Goal: Transaction & Acquisition: Purchase product/service

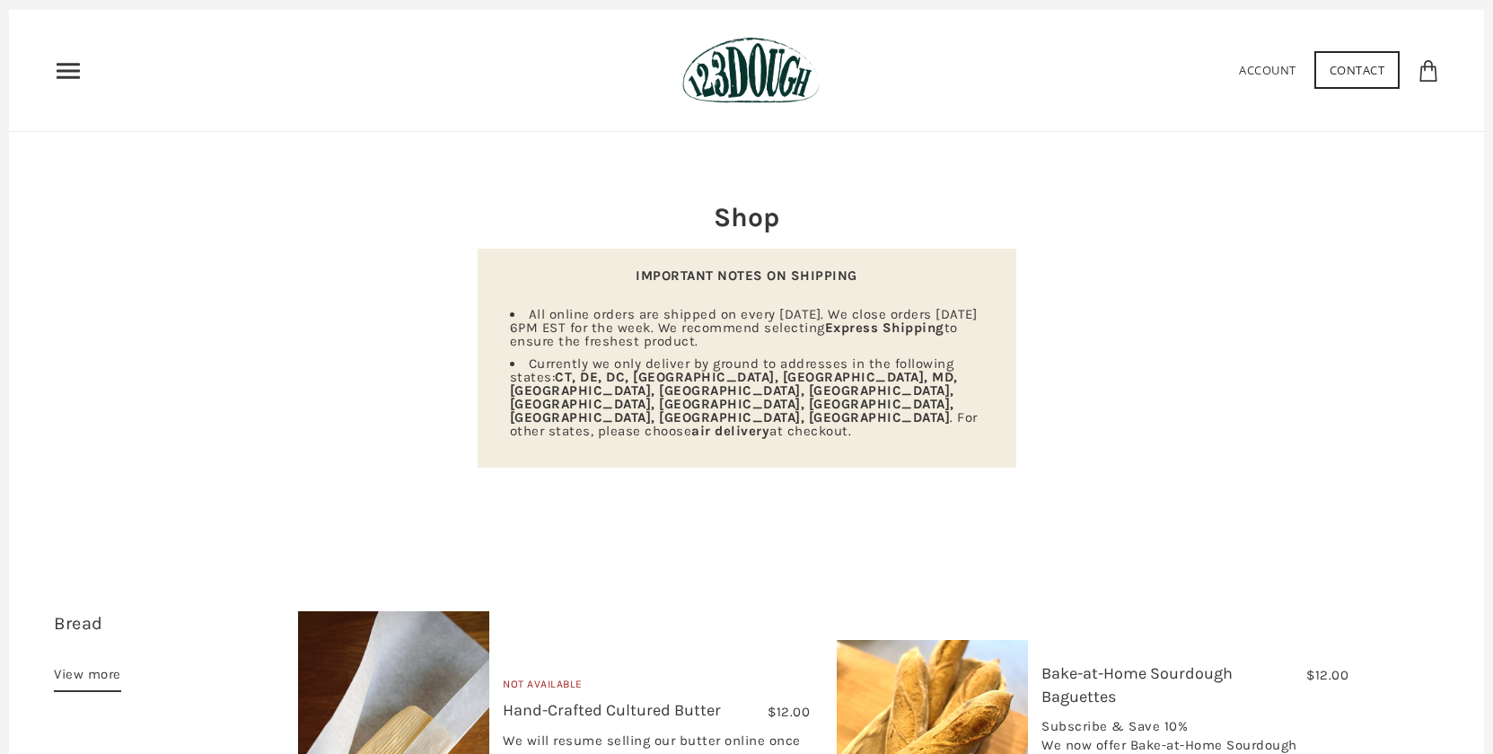
scroll to position [40, 0]
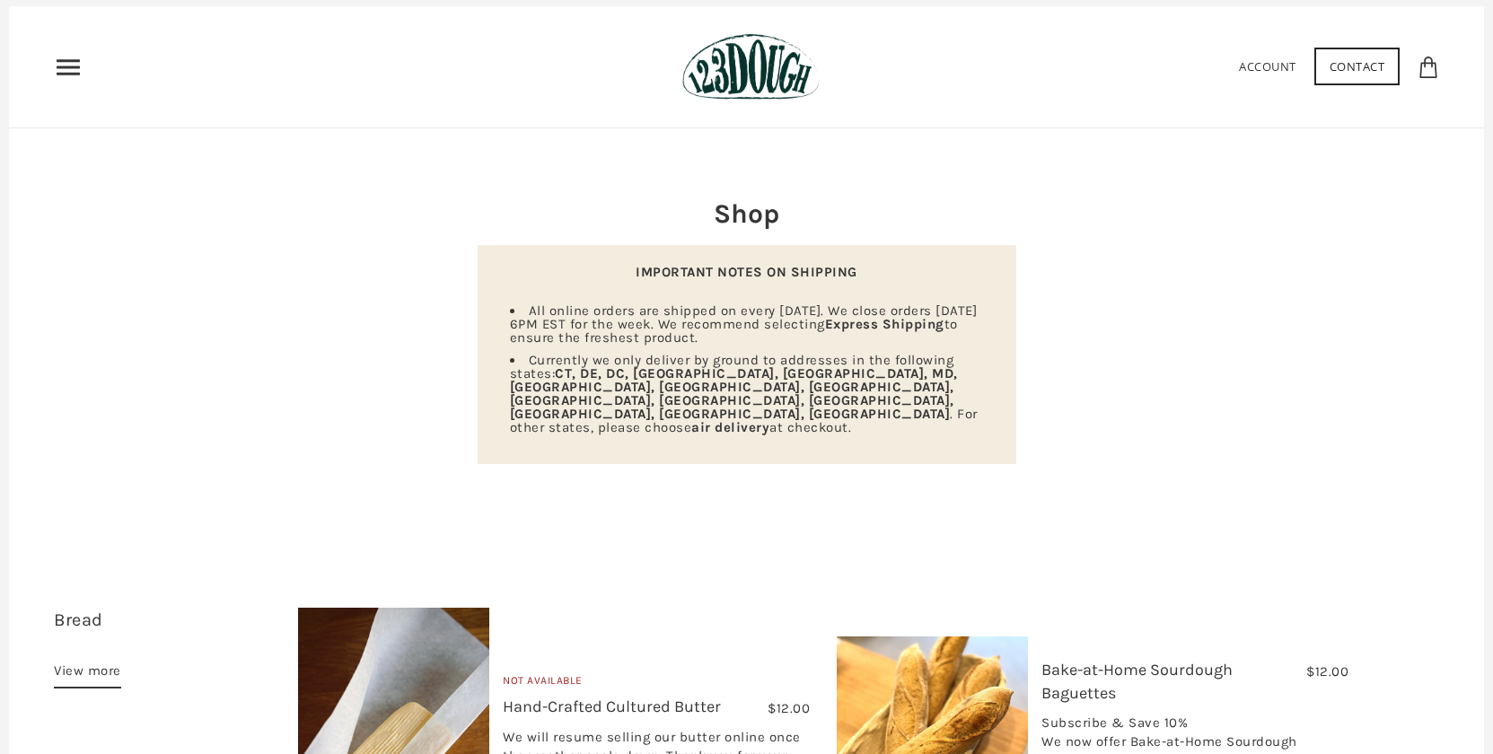
click at [71, 67] on use "Primary" at bounding box center [68, 66] width 23 height 15
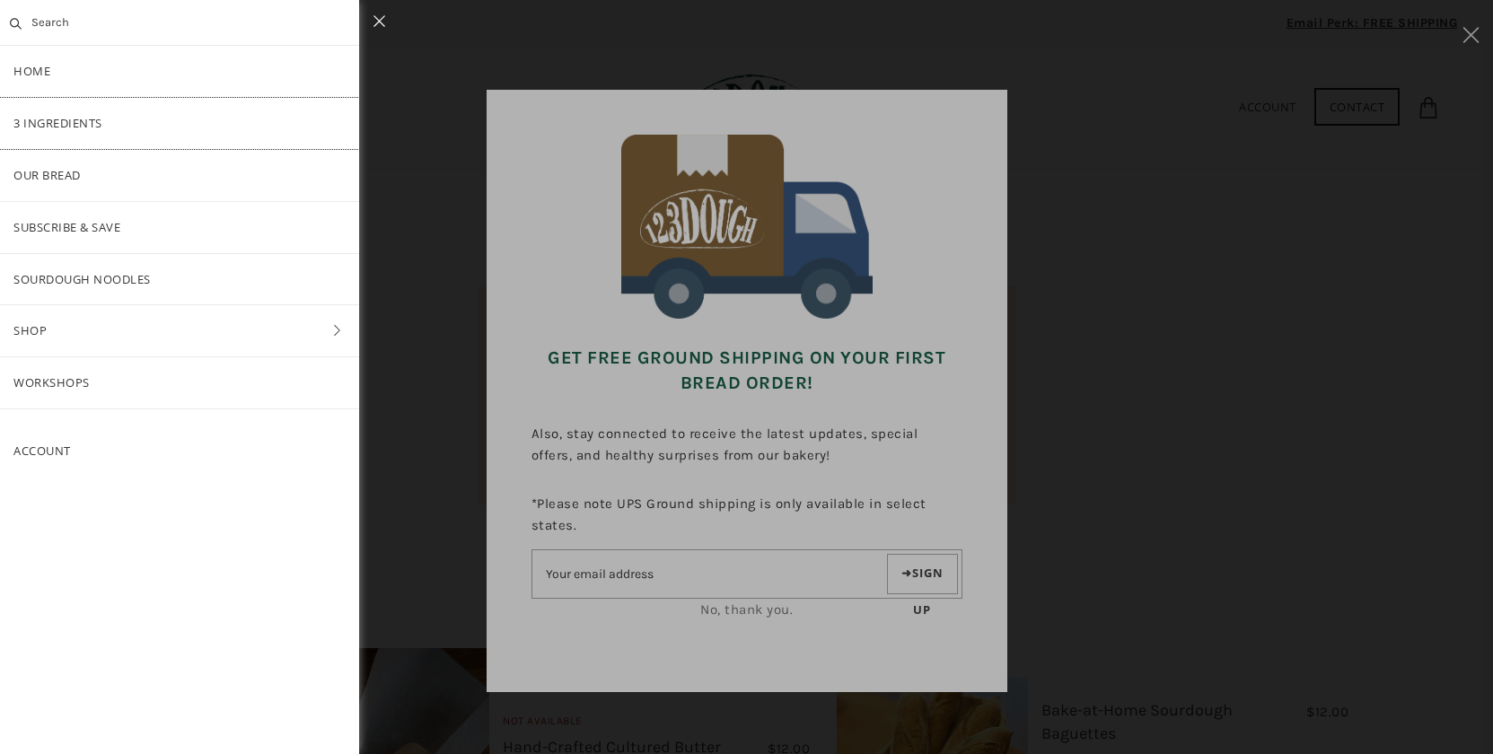
click at [51, 119] on link "3 Ingredients" at bounding box center [179, 123] width 359 height 51
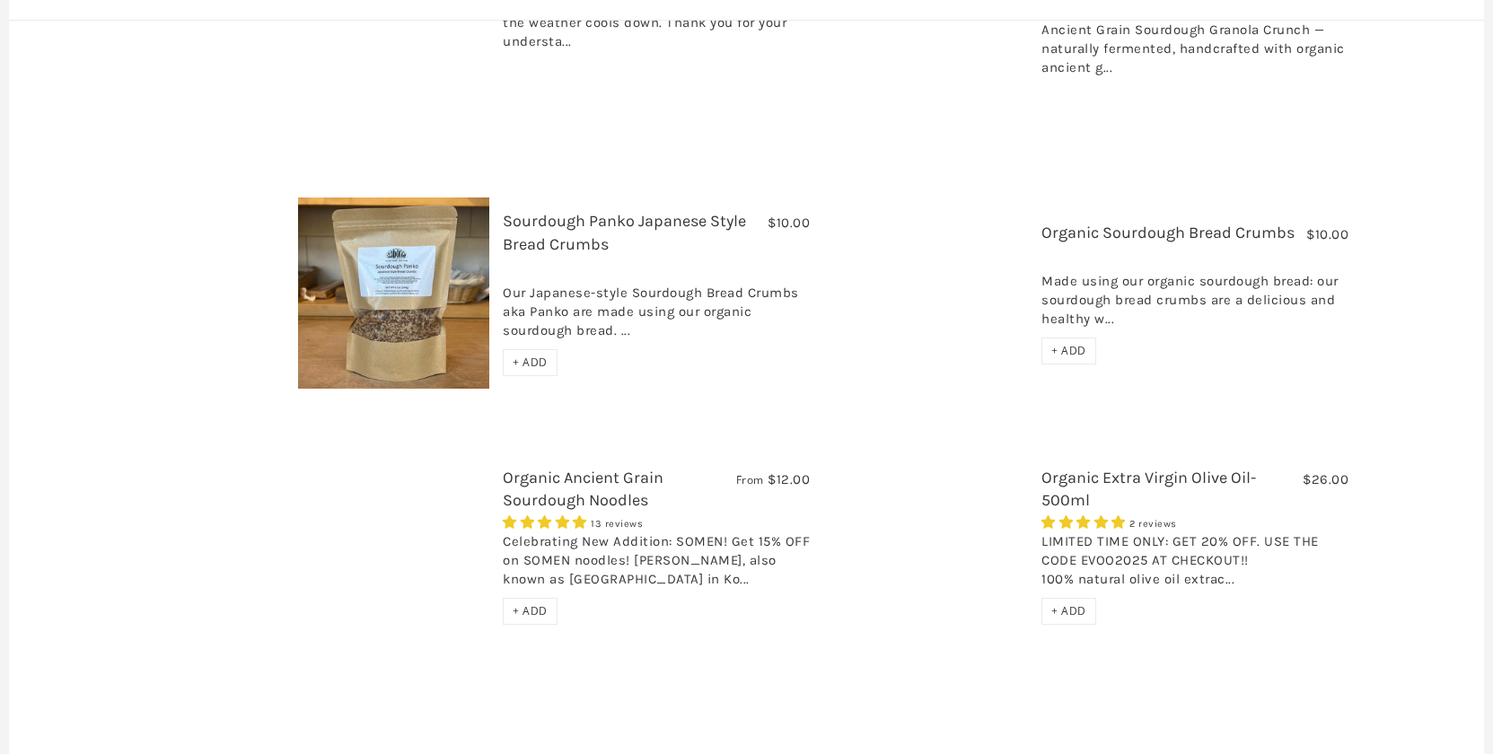
scroll to position [1691, 0]
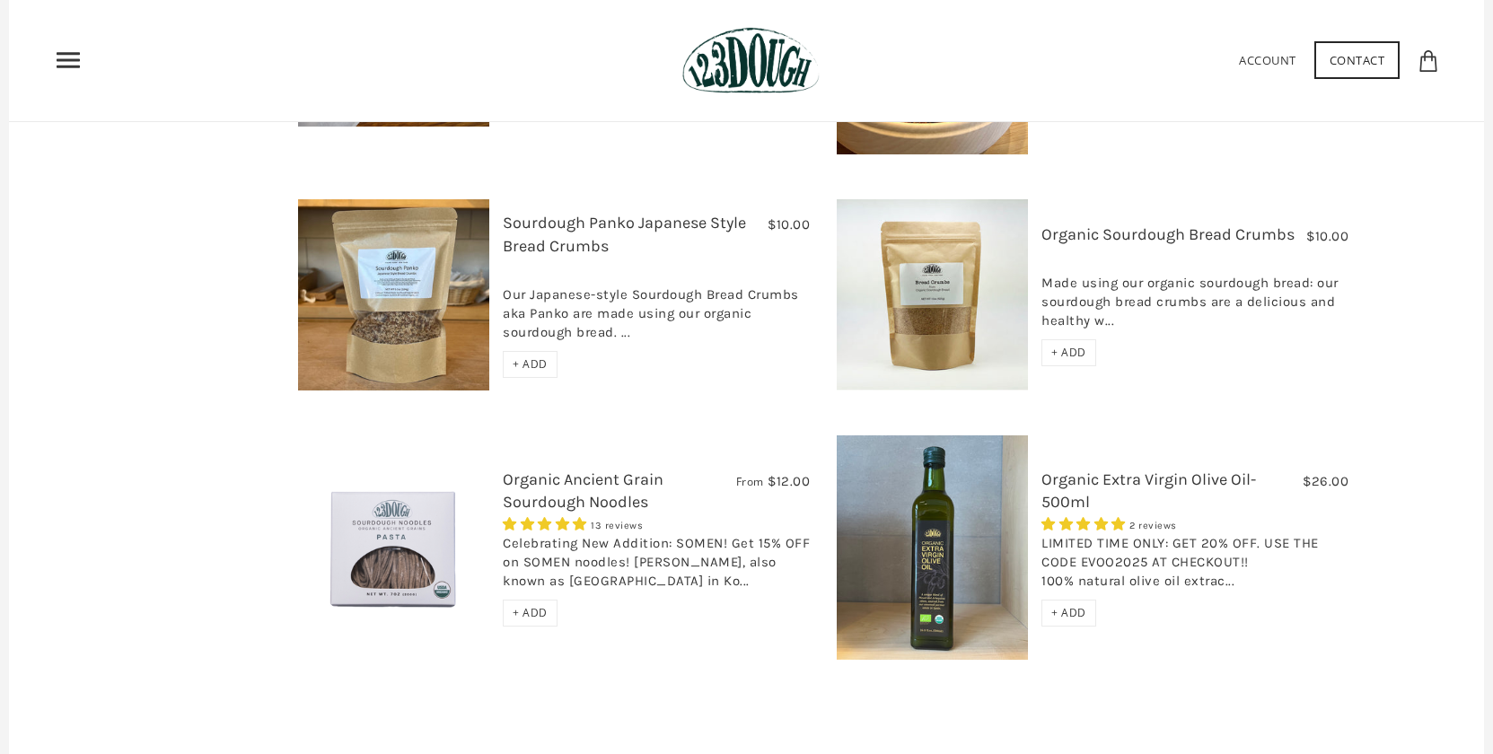
click at [420, 286] on img at bounding box center [393, 294] width 191 height 191
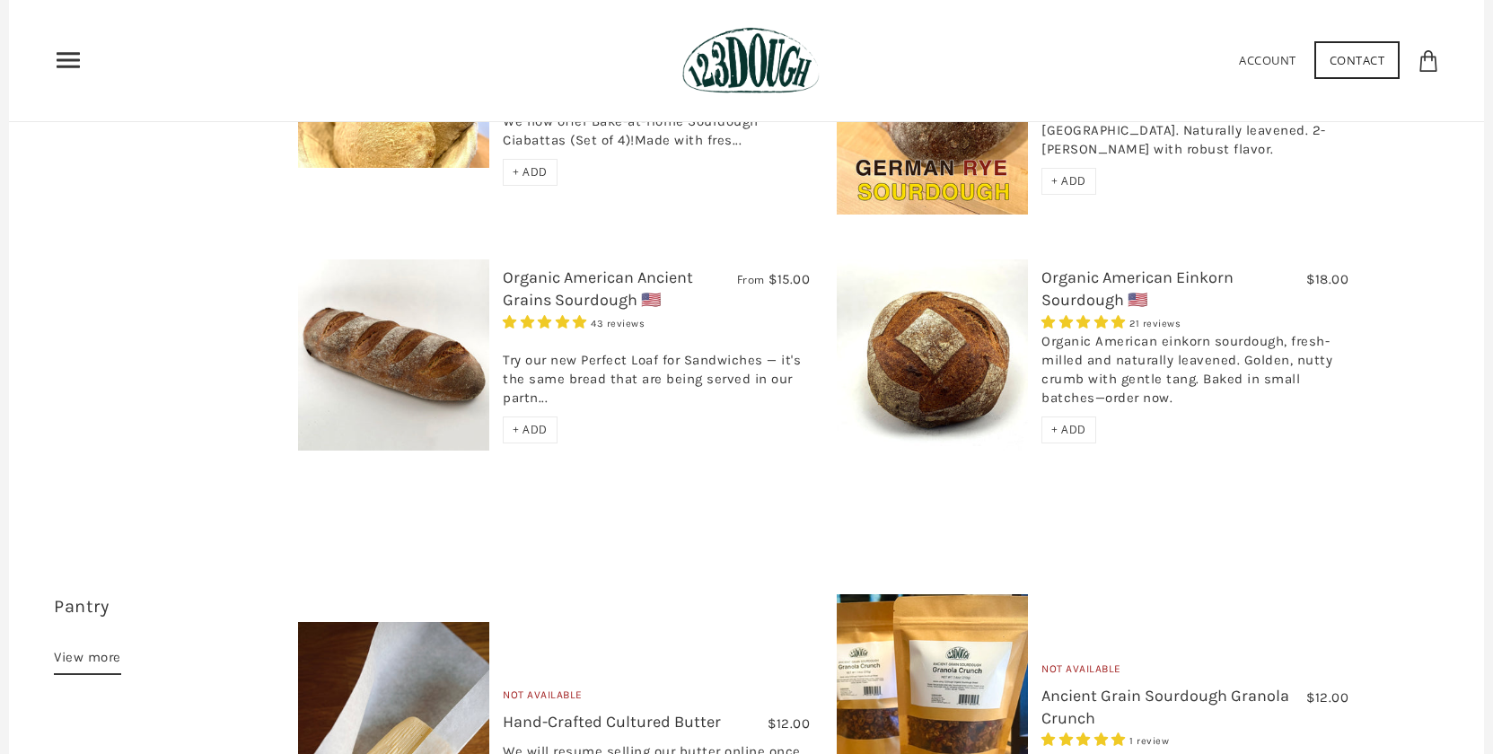
scroll to position [934, 0]
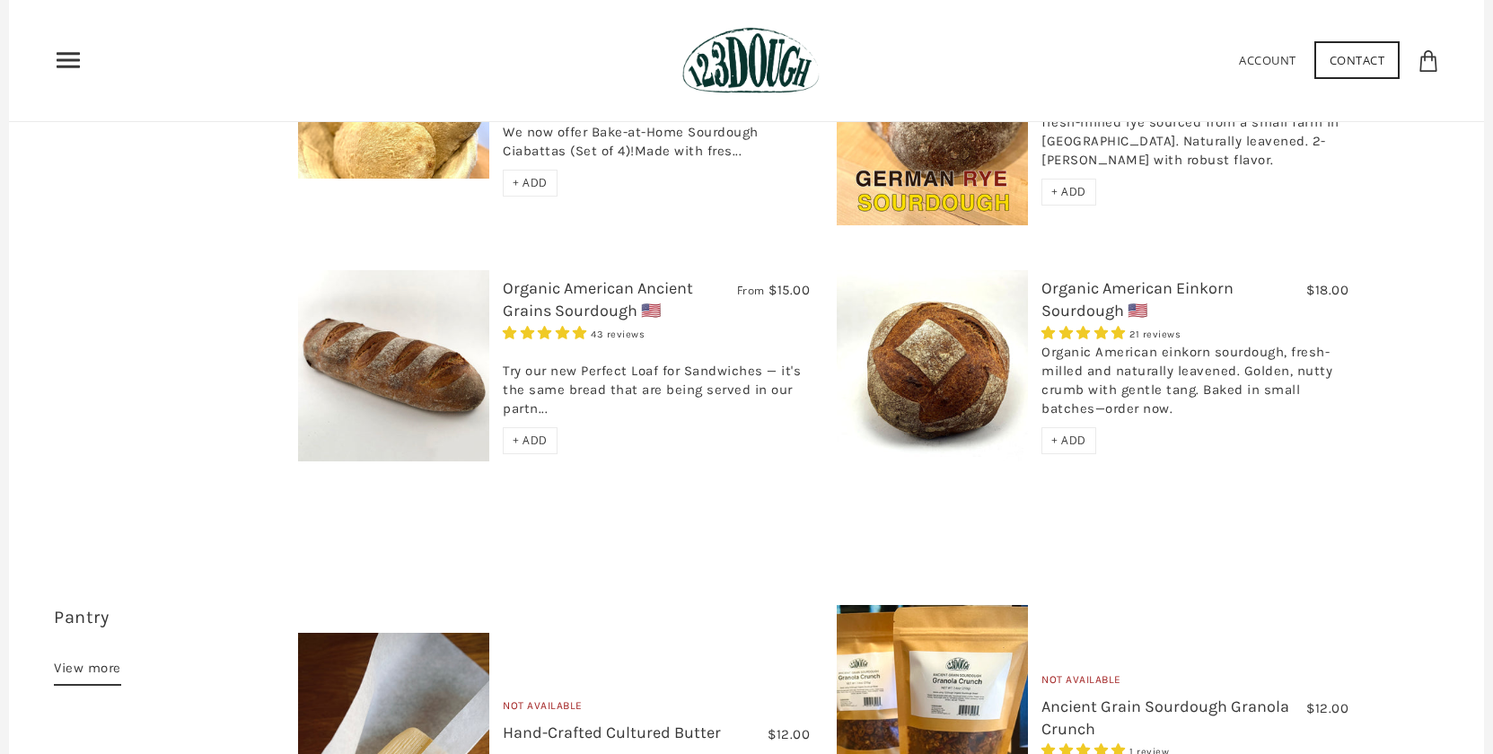
click at [911, 323] on img at bounding box center [932, 365] width 191 height 191
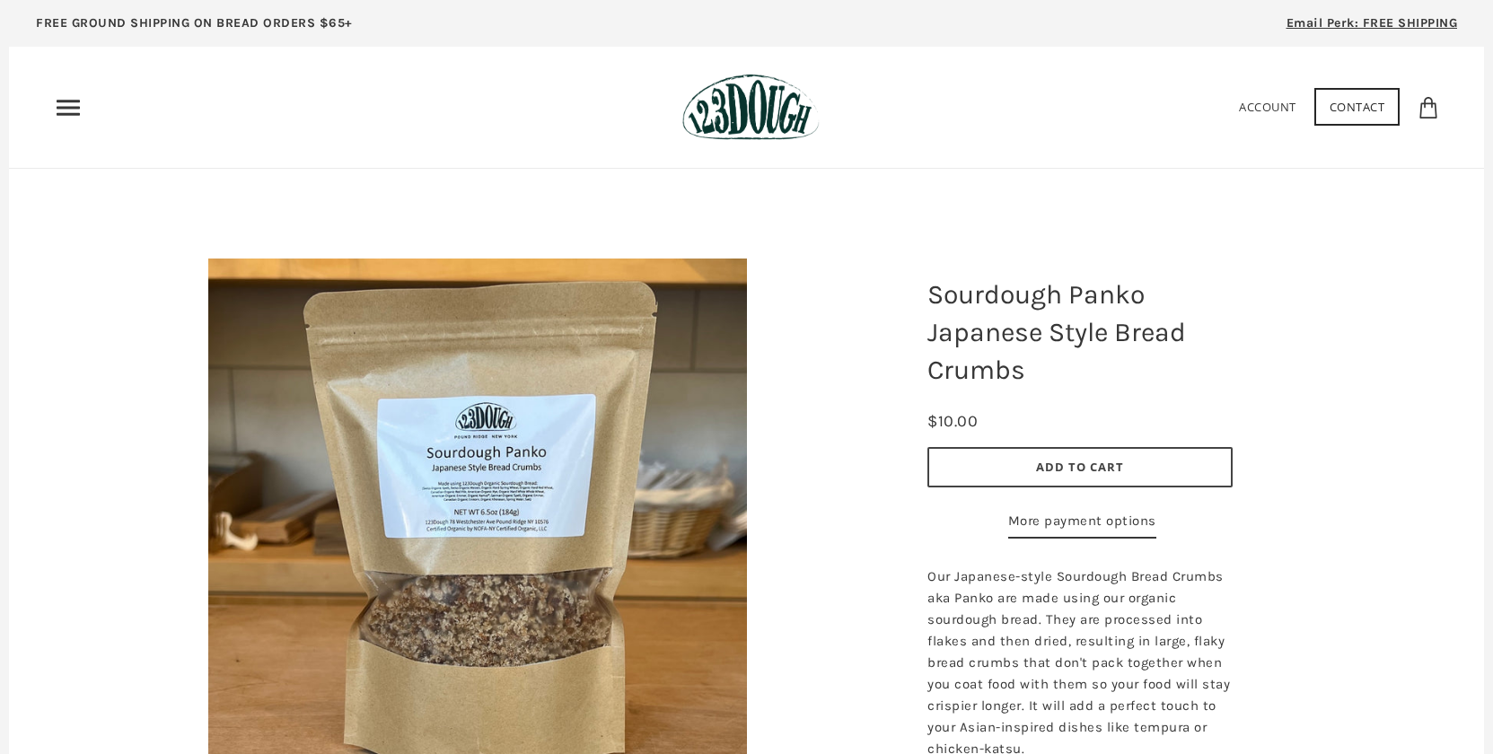
click at [1078, 469] on span "Add to Cart" at bounding box center [1080, 467] width 88 height 16
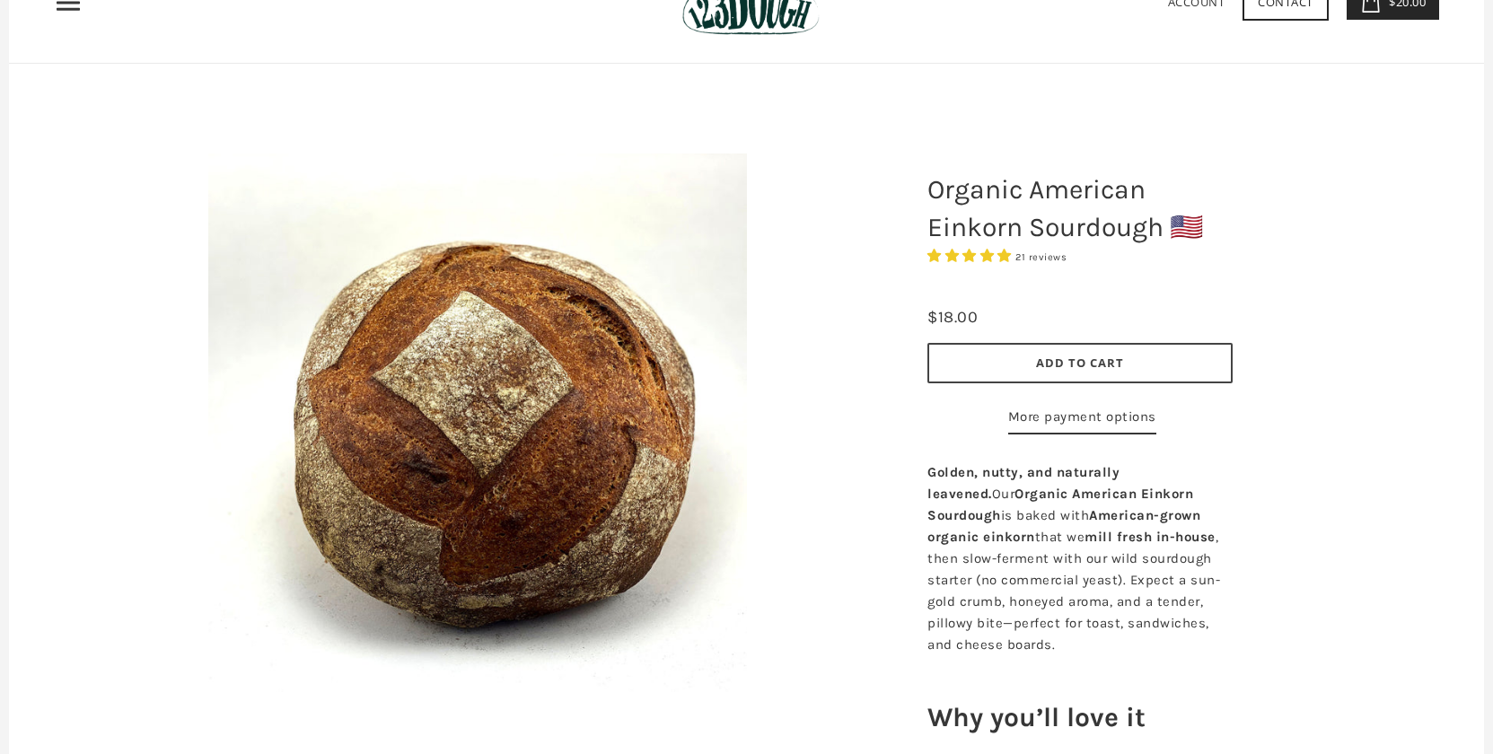
scroll to position [108, 0]
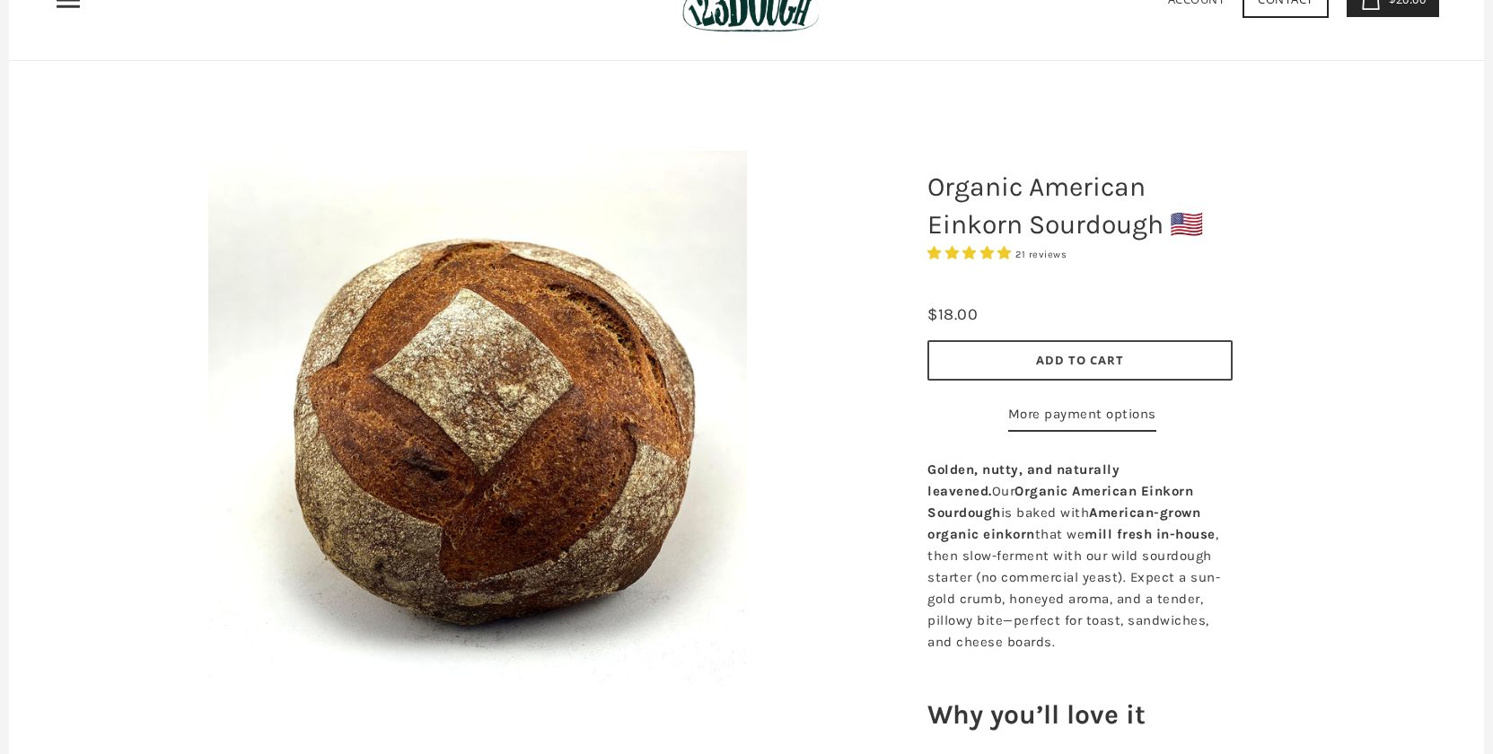
click at [1110, 365] on span "Add to Cart" at bounding box center [1080, 360] width 88 height 16
